Goal: Task Accomplishment & Management: Complete application form

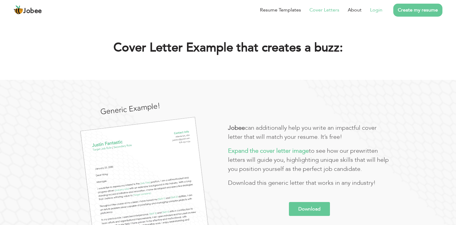
click at [372, 10] on link "Login" at bounding box center [376, 9] width 12 height 7
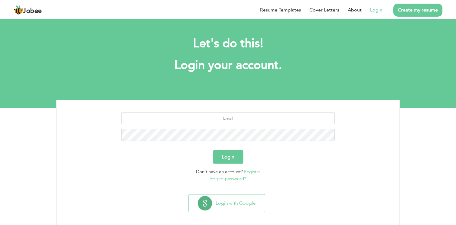
scroll to position [5, 0]
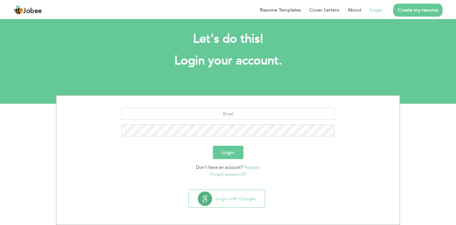
click at [254, 120] on div at bounding box center [228, 123] width 334 height 33
click at [255, 117] on input "text" at bounding box center [228, 113] width 214 height 12
type input "hassan29.hq@gmail.com"
click at [213, 145] on button "Login" at bounding box center [228, 151] width 30 height 13
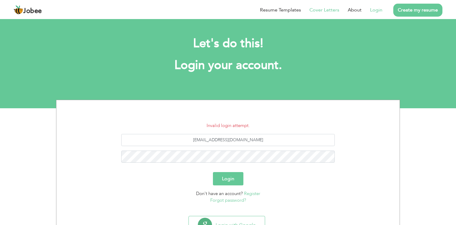
click at [335, 8] on link "Cover Letters" at bounding box center [325, 9] width 30 height 7
click at [286, 10] on link "Resume Templates" at bounding box center [280, 9] width 41 height 7
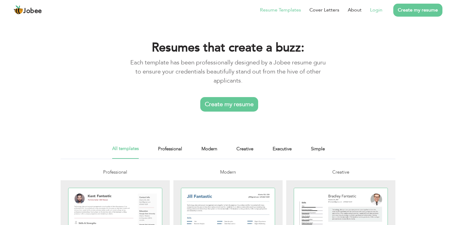
click at [378, 11] on link "Login" at bounding box center [376, 9] width 12 height 7
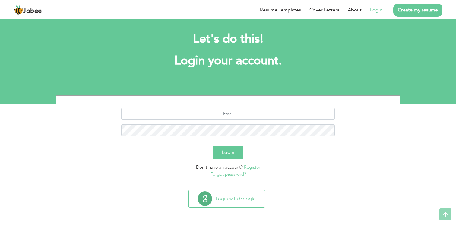
scroll to position [5, 0]
click at [211, 112] on input "text" at bounding box center [228, 113] width 214 height 12
type input "[EMAIL_ADDRESS][DOMAIN_NAME]"
click at [249, 168] on link "Register" at bounding box center [252, 167] width 16 height 6
click at [242, 174] on link "Forgot password?" at bounding box center [228, 174] width 36 height 6
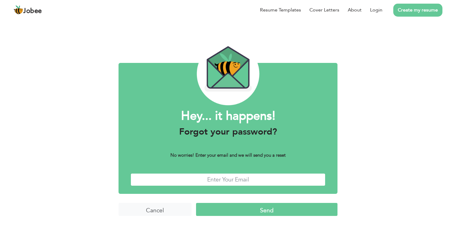
click at [242, 181] on input "text" at bounding box center [228, 179] width 195 height 13
type input "[EMAIL_ADDRESS][DOMAIN_NAME]"
click at [196, 203] on input "Send" at bounding box center [267, 209] width 142 height 13
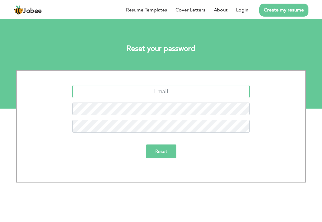
click at [171, 90] on input "text" at bounding box center [161, 91] width 178 height 13
type input "hassan29.hq@gmail.com"
click at [146, 145] on input "Reset" at bounding box center [161, 152] width 30 height 14
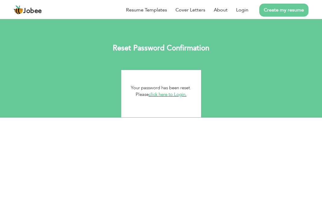
click at [178, 94] on link "click here to Login." at bounding box center [168, 94] width 38 height 6
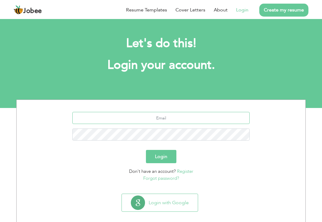
click at [151, 120] on input "text" at bounding box center [161, 118] width 178 height 12
type input "[EMAIL_ADDRESS][DOMAIN_NAME]"
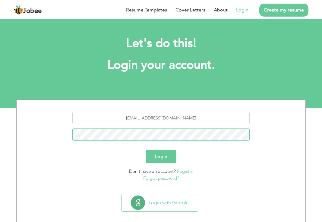
click at [146, 150] on button "Login" at bounding box center [161, 156] width 30 height 13
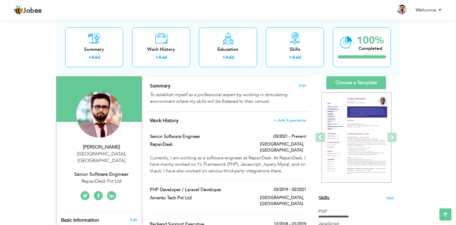
scroll to position [37, 0]
click at [166, 59] on link "Add" at bounding box center [162, 57] width 9 height 6
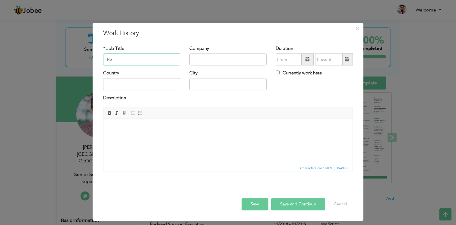
type input "R"
type input "Team Lead"
click at [221, 57] on input "text" at bounding box center [228, 59] width 77 height 12
type input "RepairDesk"
click at [144, 85] on input "text" at bounding box center [141, 84] width 77 height 12
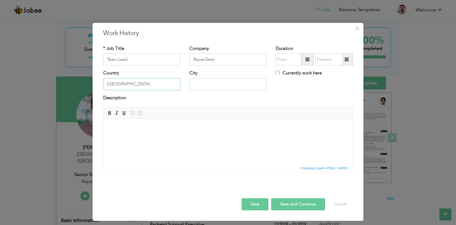
type input "[GEOGRAPHIC_DATA]"
click at [200, 83] on input "text" at bounding box center [228, 84] width 77 height 12
type input "[GEOGRAPHIC_DATA]"
click at [291, 58] on input "09/2025" at bounding box center [289, 59] width 26 height 12
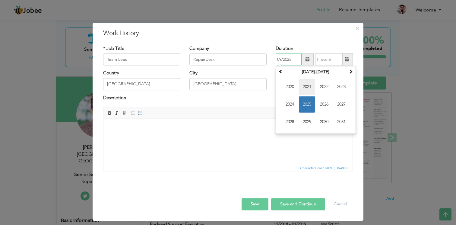
click at [305, 84] on span "2021" at bounding box center [307, 87] width 16 height 16
click at [321, 88] on span "Mar" at bounding box center [324, 87] width 16 height 16
type input "03/2021"
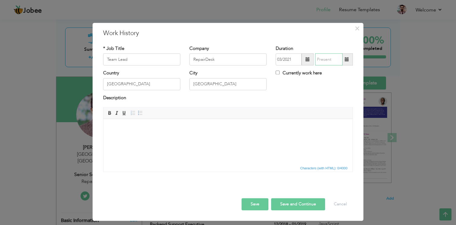
type input "09/2025"
click at [322, 59] on input "09/2025" at bounding box center [328, 59] width 27 height 12
click at [301, 75] on label "Currently work here" at bounding box center [299, 73] width 46 height 6
click at [280, 75] on input "Currently work here" at bounding box center [278, 73] width 4 height 4
checkbox input "true"
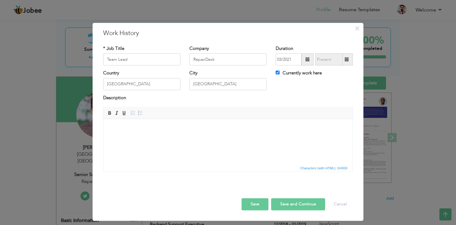
click at [164, 137] on html at bounding box center [228, 128] width 249 height 18
click at [155, 137] on html at bounding box center [228, 128] width 249 height 18
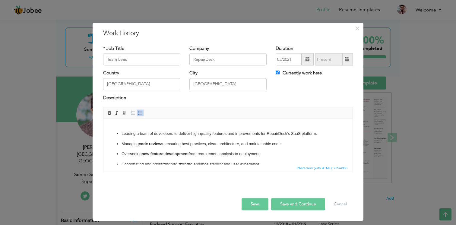
scroll to position [0, 0]
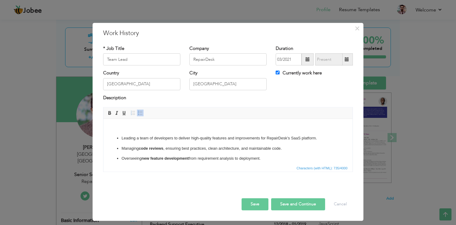
click at [116, 135] on ul "Leading a team of developers to deliver high-quality features and improvements …" at bounding box center [228, 163] width 237 height 57
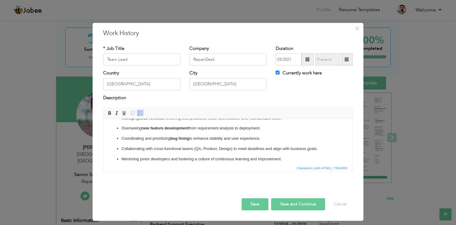
scroll to position [34, 0]
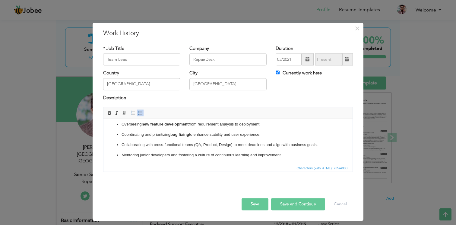
click at [321, 146] on p "Collaborating with cross-functional teams (QA, Product, Design) to meet deadlin…" at bounding box center [228, 145] width 213 height 6
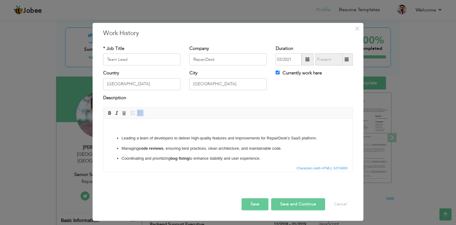
scroll to position [24, 0]
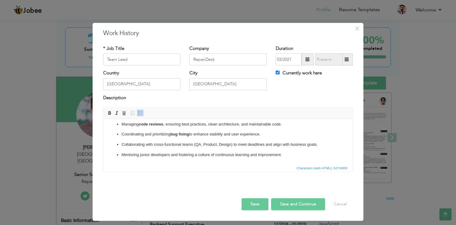
click at [289, 209] on button "Save and Continue" at bounding box center [298, 204] width 54 height 12
checkbox input "false"
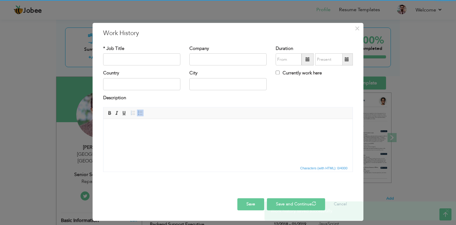
scroll to position [0, 0]
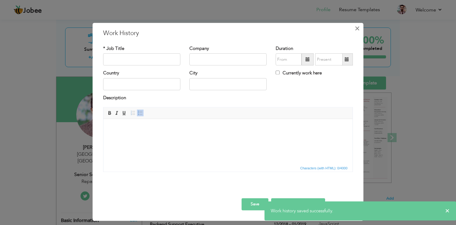
click at [322, 28] on span "×" at bounding box center [357, 28] width 5 height 11
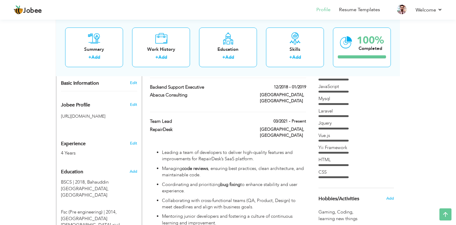
scroll to position [163, 0]
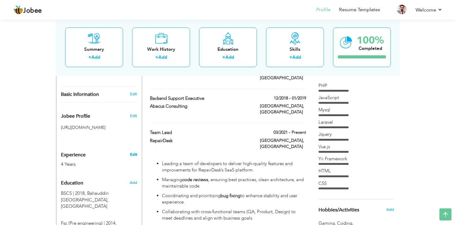
click at [132, 152] on link "Edit" at bounding box center [133, 154] width 7 height 5
type input "[DEMOGRAPHIC_DATA]"
type input "[PERSON_NAME]"
type input "03024386806"
select select "number:166"
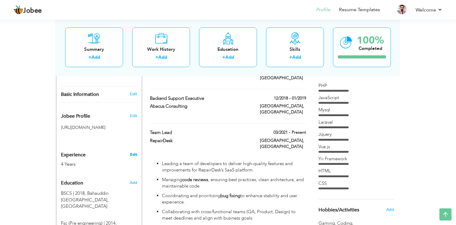
type input "[GEOGRAPHIC_DATA]"
select select "number:6"
type input "RepairDesk Pvt Ltd"
type input "Senior Software Engineer"
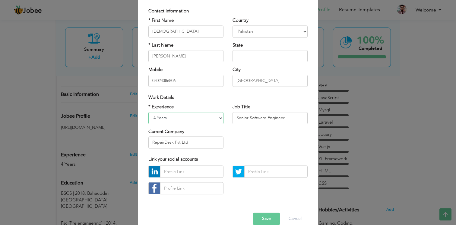
click at [192, 117] on select "Entry Level Less than 1 Year 1 Year 2 Years 3 Years 4 Years 5 Years 6 Years 7 Y…" at bounding box center [185, 118] width 75 height 12
click at [148, 111] on select "Entry Level Less than 1 Year 1 Year 2 Years 3 Years 4 Years 5 Years 6 Years 7 Y…" at bounding box center [185, 117] width 75 height 12
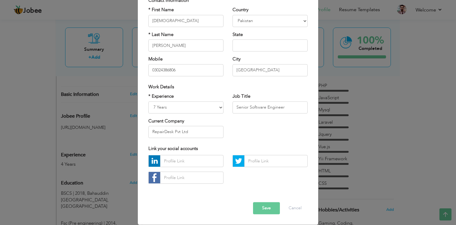
click at [273, 212] on button "Save" at bounding box center [266, 208] width 27 height 12
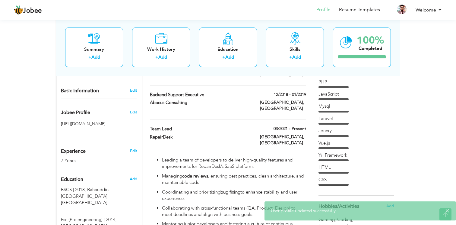
scroll to position [167, 0]
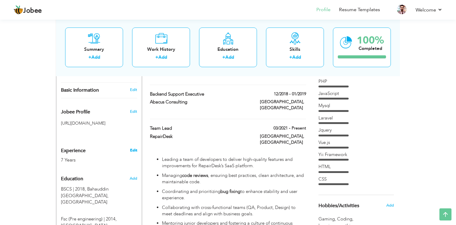
click at [135, 147] on link "Edit" at bounding box center [133, 149] width 7 height 5
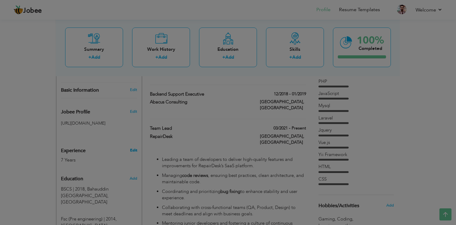
scroll to position [0, 0]
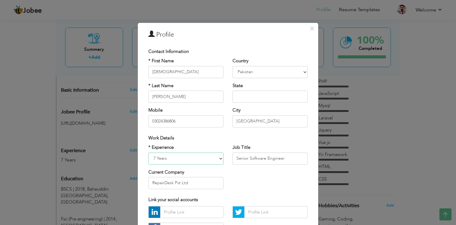
click at [185, 159] on select "Entry Level Less than 1 Year 1 Year 2 Years 3 Years 4 Years 5 Years 6 Years 7 Y…" at bounding box center [185, 158] width 75 height 12
select select "number:8"
click at [148, 152] on select "Entry Level Less than 1 Year 1 Year 2 Years 3 Years 4 Years 5 Years 6 Years 7 Y…" at bounding box center [185, 158] width 75 height 12
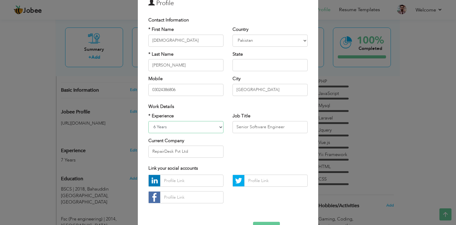
scroll to position [51, 0]
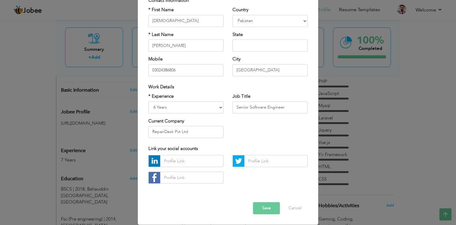
click at [276, 207] on button "Save" at bounding box center [266, 208] width 27 height 12
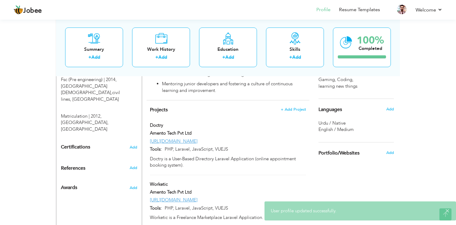
scroll to position [303, 0]
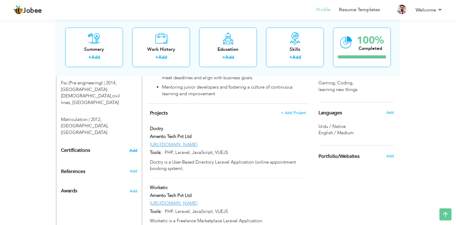
click at [136, 148] on span "Add" at bounding box center [133, 150] width 8 height 4
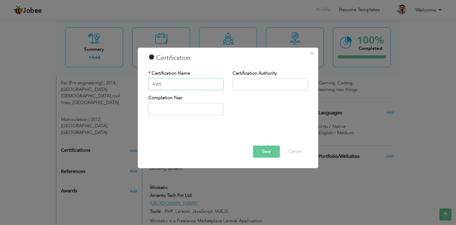
type input "AWS"
click at [255, 88] on input "text" at bounding box center [270, 84] width 75 height 12
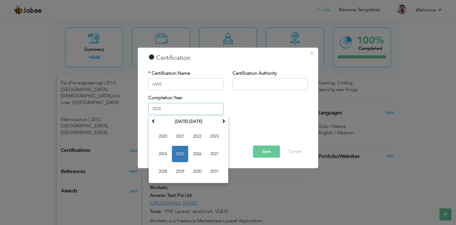
click at [201, 108] on input "2025" at bounding box center [185, 109] width 75 height 12
click at [161, 152] on span "2024" at bounding box center [163, 153] width 16 height 16
type input "2024"
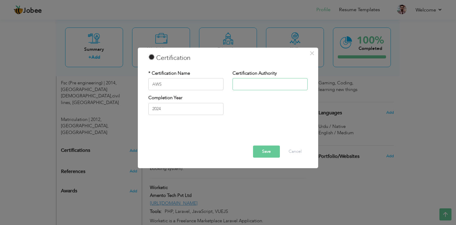
click at [256, 88] on input "text" at bounding box center [270, 84] width 75 height 12
paste input "LbisTech"
type input "LbisTech"
click at [265, 149] on button "Save" at bounding box center [266, 151] width 27 height 12
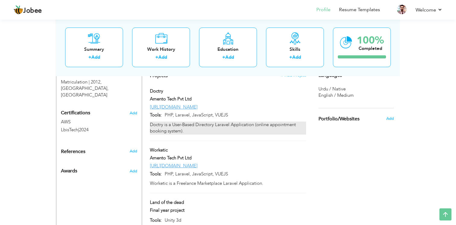
scroll to position [340, 0]
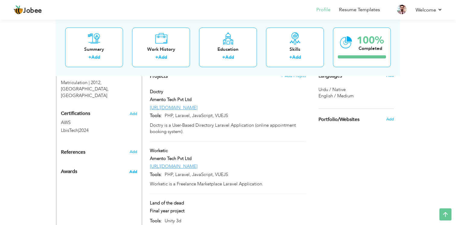
click at [133, 169] on span "Add" at bounding box center [133, 171] width 8 height 5
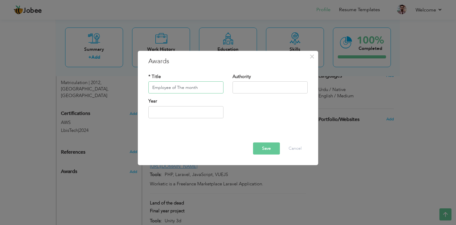
type input "Employee of The month"
click at [180, 109] on input "2025" at bounding box center [185, 112] width 75 height 12
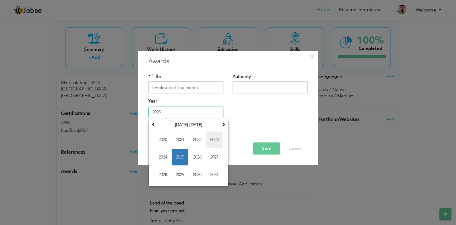
click at [210, 145] on span "2023" at bounding box center [214, 139] width 16 height 16
type input "2023"
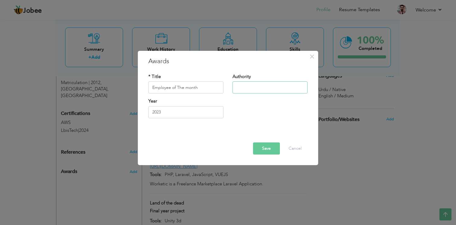
click at [264, 91] on input "text" at bounding box center [270, 87] width 75 height 12
type input "RepairDesk"
click at [181, 116] on input "2023" at bounding box center [185, 112] width 75 height 12
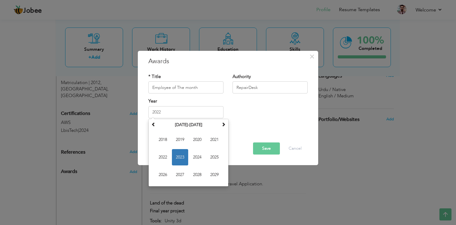
click at [254, 116] on div "Year 2022 January 2023 Su Mo Tu We Th Fr Sa 1 2 3 4 5 6 7 8 9 10 11 12 13 14 15…" at bounding box center [228, 110] width 168 height 24
click at [191, 114] on input "2022" at bounding box center [185, 112] width 75 height 12
type input "2021"
click at [249, 120] on div "Year 2021 January 2022 Su Mo Tu We Th Fr Sa 26 27 28 29 30 31 1 2 3 4 5 6 7 8 9…" at bounding box center [228, 110] width 168 height 24
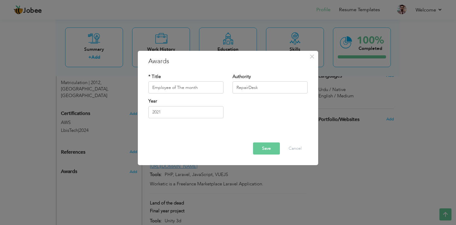
click at [263, 149] on button "Save" at bounding box center [266, 148] width 27 height 12
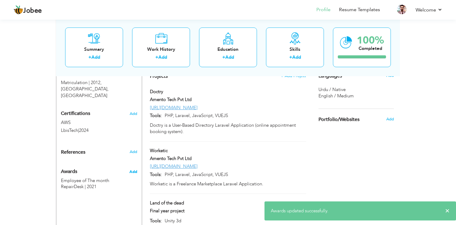
click at [134, 169] on span "Add" at bounding box center [133, 171] width 8 height 5
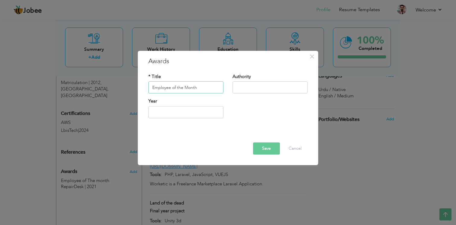
type input "Employee of the Month"
click at [251, 87] on input "text" at bounding box center [270, 87] width 75 height 12
type input "RepairDesk"
click at [198, 108] on input "text" at bounding box center [185, 112] width 75 height 12
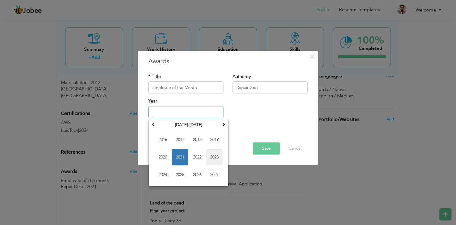
click at [216, 158] on span "2023" at bounding box center [214, 157] width 16 height 16
click at [184, 111] on input "2023" at bounding box center [185, 112] width 75 height 12
click at [169, 155] on span "2022" at bounding box center [163, 157] width 16 height 16
type input "2022"
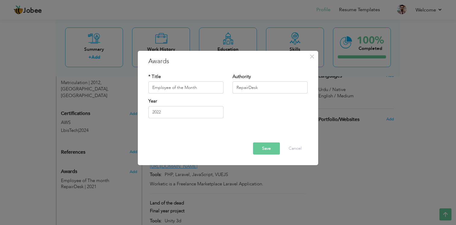
click at [278, 146] on button "Save" at bounding box center [266, 148] width 27 height 12
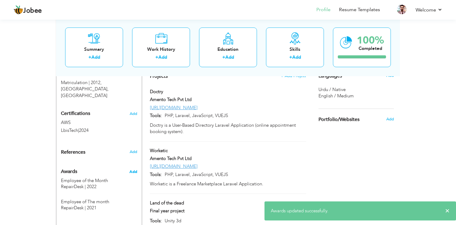
click at [134, 169] on span "Add" at bounding box center [133, 171] width 8 height 5
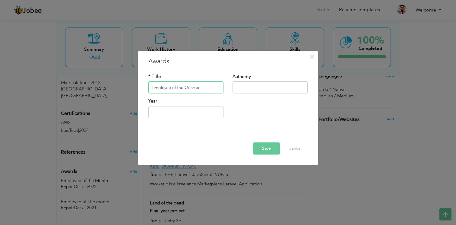
type input "Employee of the Quarter"
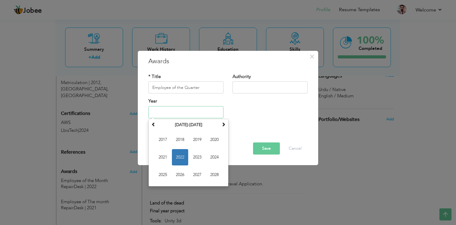
click at [200, 115] on input "text" at bounding box center [185, 112] width 75 height 12
click at [195, 156] on span "2023" at bounding box center [197, 157] width 16 height 16
type input "2023"
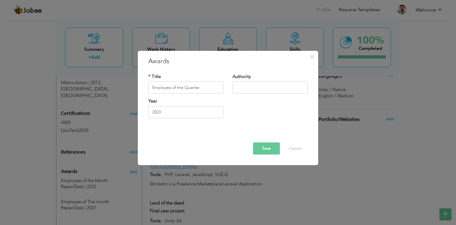
click at [278, 80] on div "Authority" at bounding box center [270, 83] width 75 height 20
click at [278, 87] on input "text" at bounding box center [270, 87] width 75 height 12
type input "RepairDesk"
click at [268, 145] on button "Save" at bounding box center [266, 148] width 27 height 12
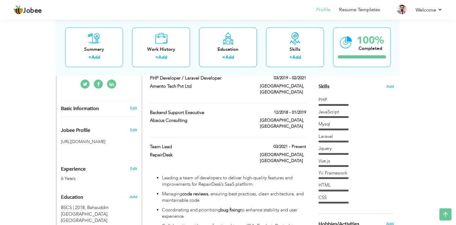
scroll to position [146, 0]
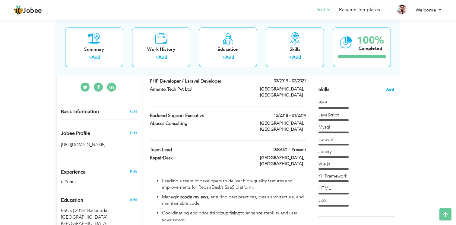
click at [322, 90] on span "Add" at bounding box center [390, 90] width 8 height 6
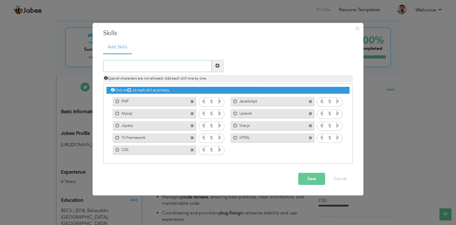
type input "t"
click at [218, 67] on span at bounding box center [217, 66] width 4 height 4
click at [186, 68] on input "text" at bounding box center [157, 66] width 109 height 12
type input "Code"
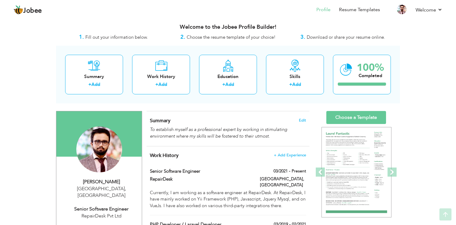
scroll to position [0, 0]
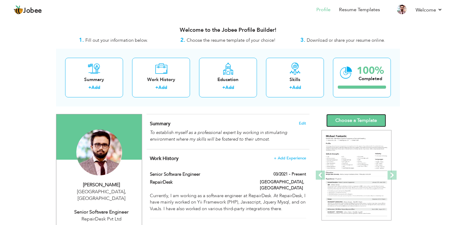
click at [322, 122] on link "Choose a Template" at bounding box center [357, 120] width 60 height 13
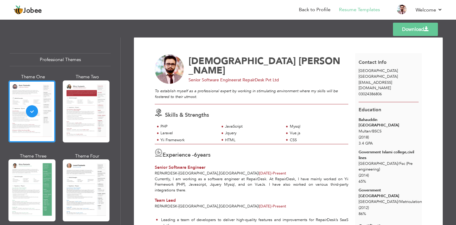
scroll to position [2, 0]
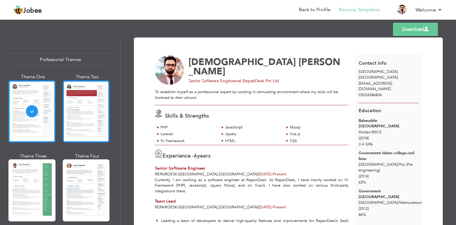
click at [82, 115] on div at bounding box center [86, 111] width 47 height 62
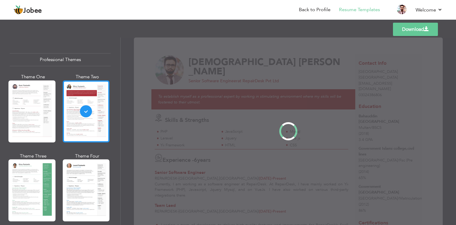
scroll to position [0, 0]
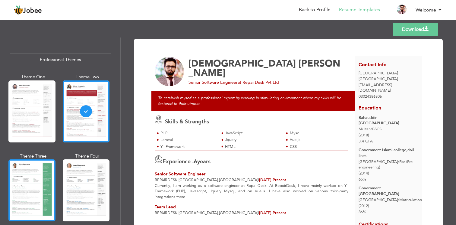
click at [34, 180] on div at bounding box center [31, 190] width 47 height 62
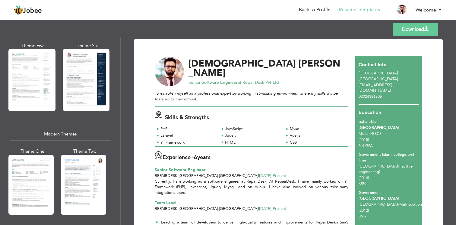
scroll to position [191, 0]
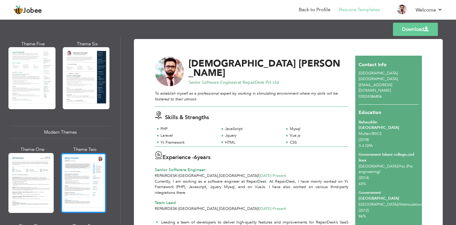
click at [83, 190] on div at bounding box center [83, 183] width 45 height 60
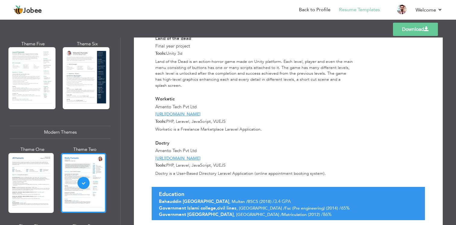
scroll to position [320, 0]
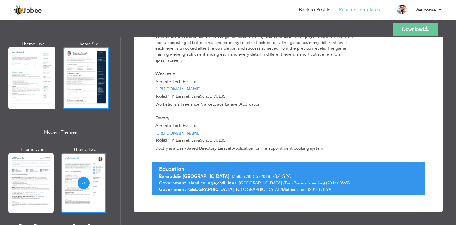
click at [98, 101] on div at bounding box center [86, 78] width 47 height 62
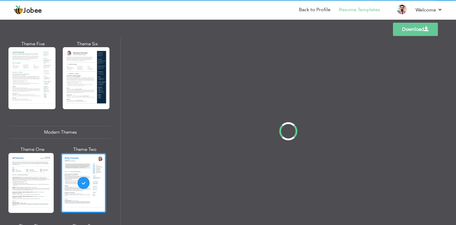
scroll to position [0, 0]
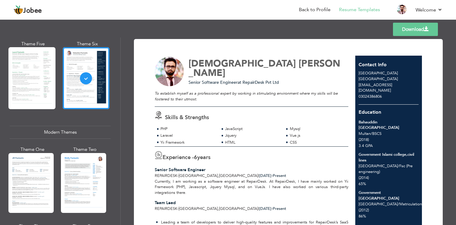
click at [44, 166] on div at bounding box center [30, 183] width 45 height 60
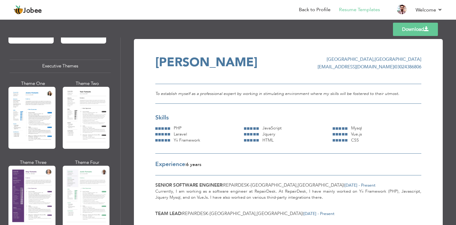
scroll to position [439, 0]
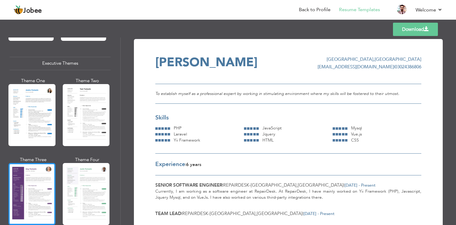
click at [33, 181] on div at bounding box center [31, 194] width 47 height 62
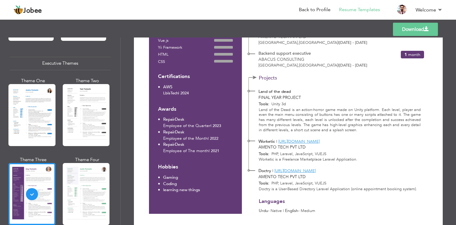
scroll to position [225, 0]
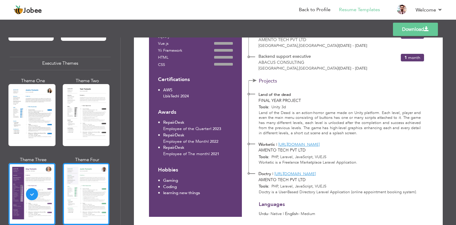
click at [101, 194] on div at bounding box center [86, 194] width 47 height 62
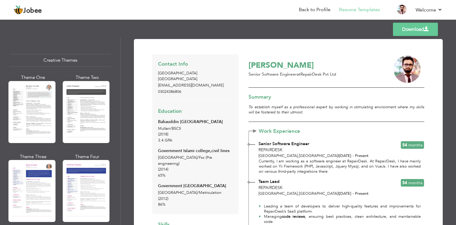
scroll to position [706, 0]
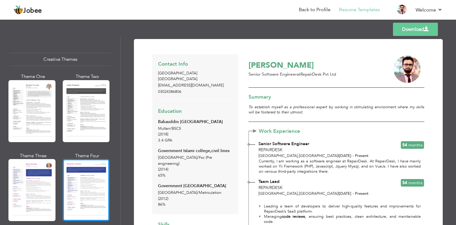
click at [78, 187] on div at bounding box center [86, 190] width 47 height 62
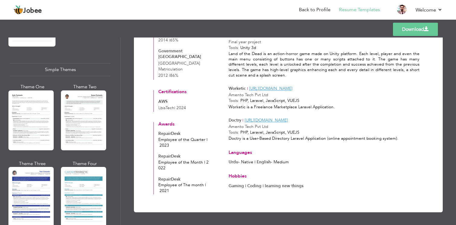
scroll to position [1038, 0]
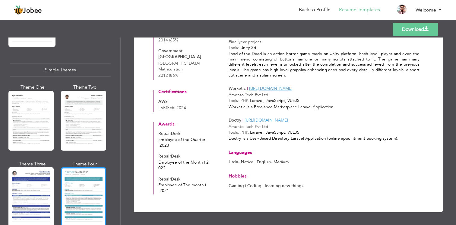
click at [70, 167] on div at bounding box center [83, 197] width 45 height 60
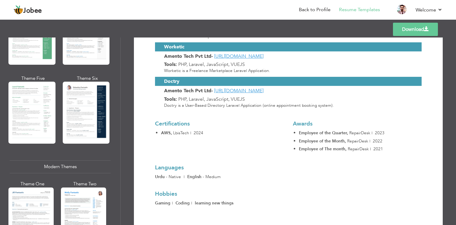
scroll to position [0, 0]
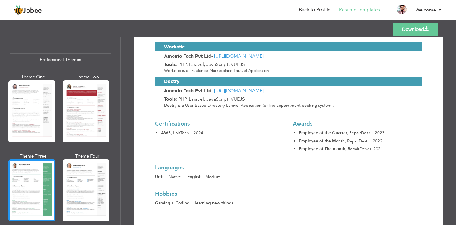
click at [33, 183] on div at bounding box center [31, 190] width 47 height 62
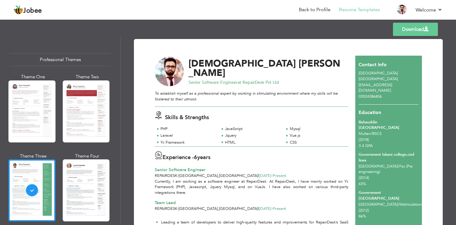
click at [413, 28] on link "Download" at bounding box center [415, 29] width 45 height 13
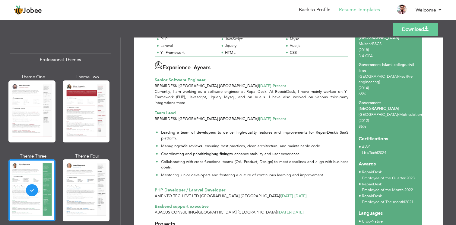
scroll to position [91, 0]
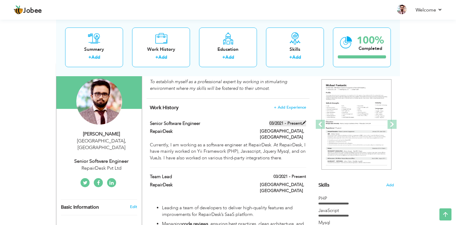
click at [289, 123] on label "03/2021 - Present" at bounding box center [288, 123] width 37 height 6
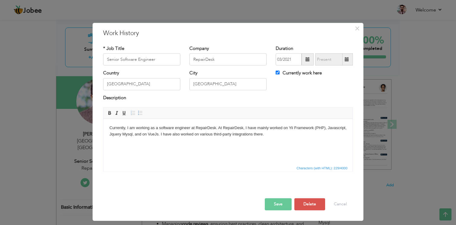
click at [285, 73] on label "Currently work here" at bounding box center [299, 73] width 46 height 6
click at [280, 73] on input "Currently work here" at bounding box center [278, 73] width 4 height 4
checkbox input "false"
click at [346, 56] on span at bounding box center [347, 59] width 12 height 12
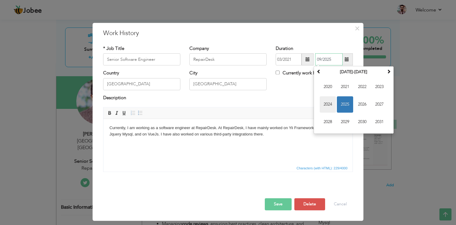
click at [327, 101] on span "2024" at bounding box center [328, 104] width 16 height 16
click at [332, 119] on span "Sep" at bounding box center [328, 122] width 16 height 16
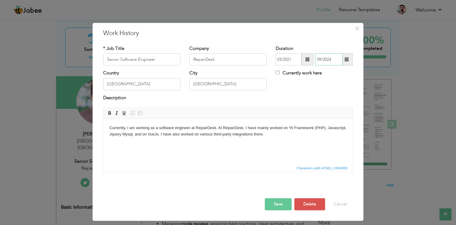
click at [336, 59] on input "09/2024" at bounding box center [328, 59] width 27 height 12
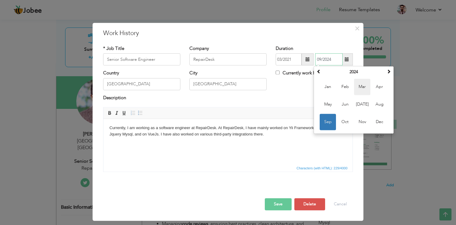
click at [365, 92] on span "Mar" at bounding box center [362, 87] width 16 height 16
type input "03/2024"
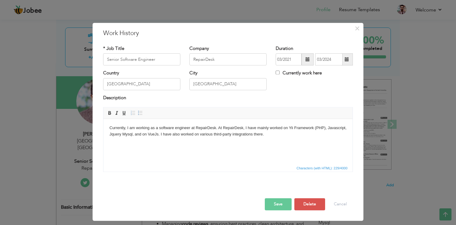
click at [281, 200] on button "Save" at bounding box center [278, 204] width 27 height 12
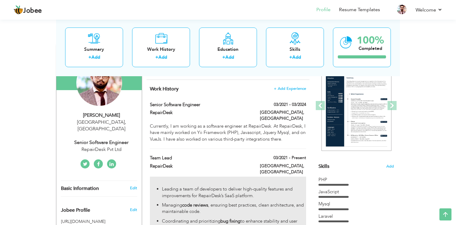
scroll to position [60, 0]
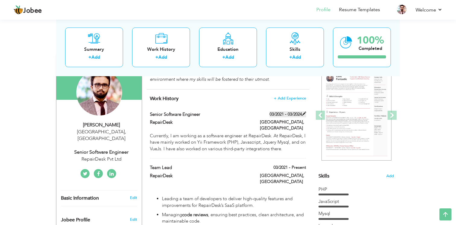
click at [304, 113] on span at bounding box center [304, 113] width 4 height 4
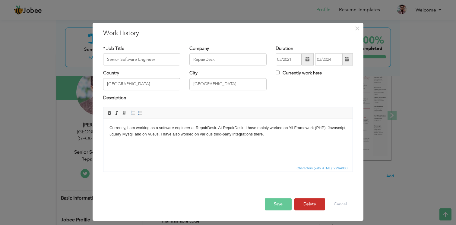
click at [306, 207] on button "Delete" at bounding box center [310, 204] width 31 height 12
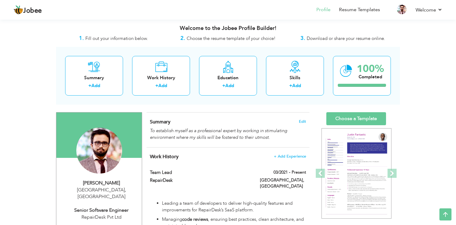
scroll to position [0, 0]
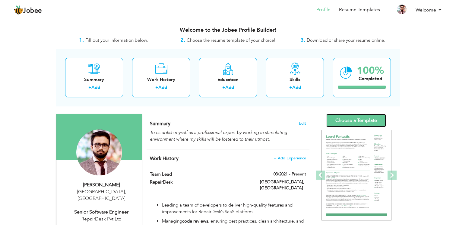
click at [361, 118] on link "Choose a Template" at bounding box center [357, 120] width 60 height 13
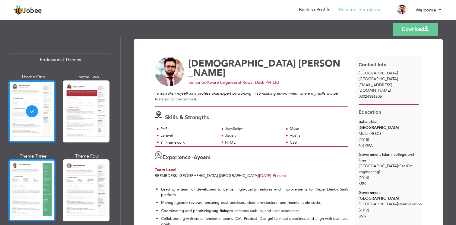
click at [44, 183] on div at bounding box center [31, 190] width 47 height 62
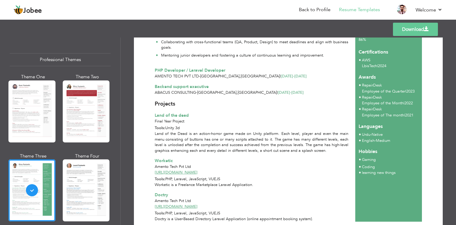
scroll to position [202, 0]
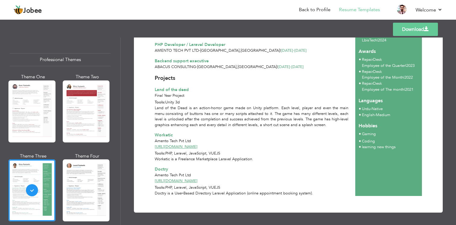
click at [407, 32] on link "Download" at bounding box center [415, 29] width 45 height 13
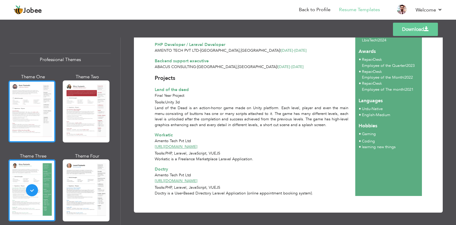
click at [33, 114] on div at bounding box center [31, 111] width 47 height 62
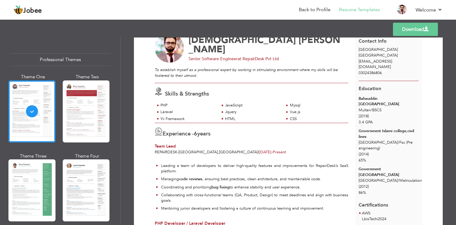
scroll to position [0, 0]
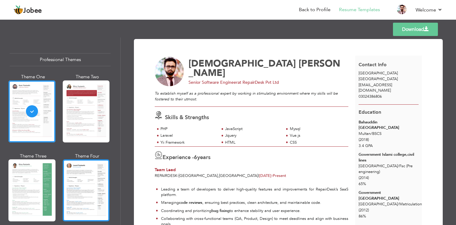
click at [101, 186] on div at bounding box center [86, 190] width 47 height 62
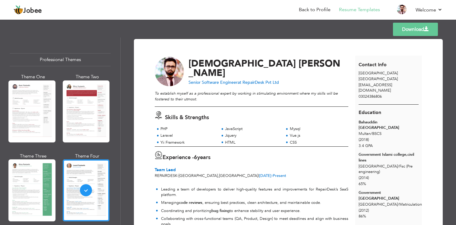
click at [257, 79] on span "at RepairDesk Pvt Ltd" at bounding box center [258, 82] width 41 height 6
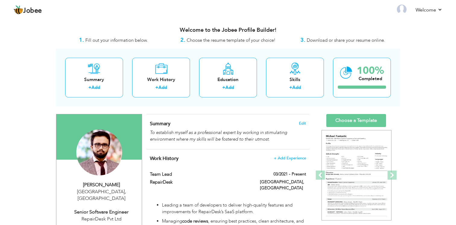
click at [103, 208] on div "Senior Software Engineer" at bounding box center [101, 211] width 81 height 7
select select "number:166"
select select "number:8"
type input "RepairDesk Pvt Ltd"
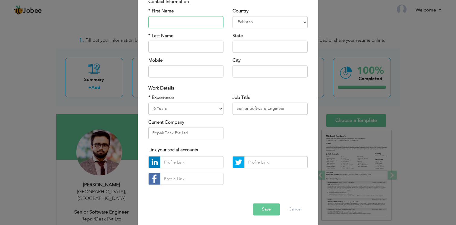
scroll to position [51, 0]
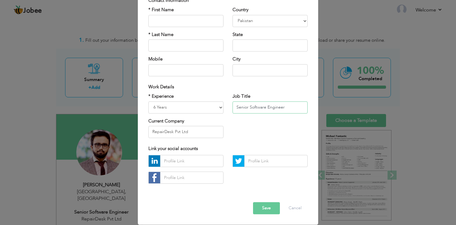
click at [263, 107] on input "Senior Software Engineer" at bounding box center [270, 107] width 75 height 12
type input "Team Lead"
click at [266, 204] on button "Save" at bounding box center [266, 208] width 27 height 12
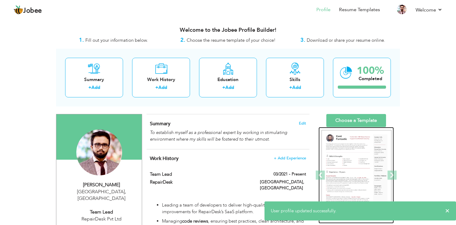
click at [360, 127] on div at bounding box center [356, 175] width 75 height 97
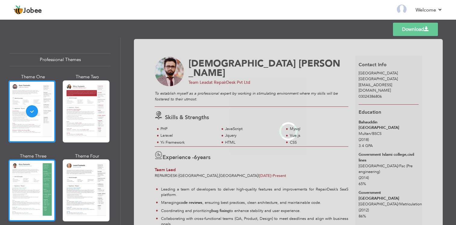
click at [35, 187] on div at bounding box center [31, 190] width 47 height 62
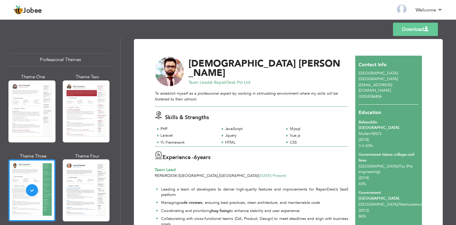
click at [407, 36] on link "Download" at bounding box center [415, 29] width 45 height 13
click at [28, 11] on span "Jobee" at bounding box center [32, 11] width 19 height 7
